Goal: Check status

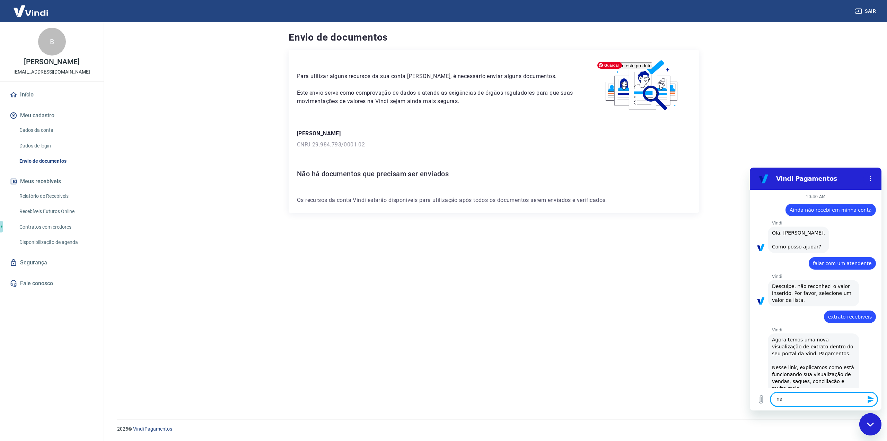
scroll to position [383, 0]
